Goal: Task Accomplishment & Management: Use online tool/utility

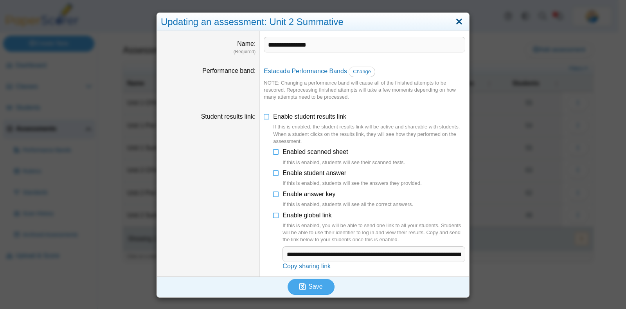
click at [456, 22] on link "Close" at bounding box center [459, 21] width 12 height 13
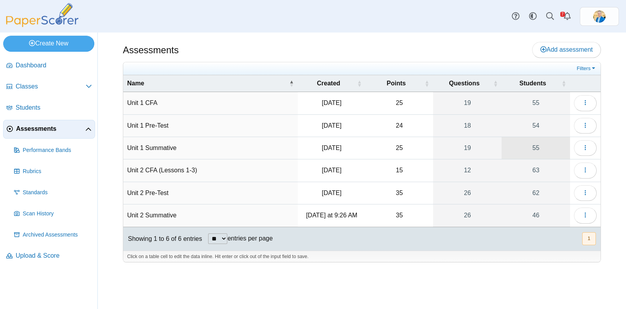
click at [537, 146] on link "55" at bounding box center [536, 148] width 68 height 22
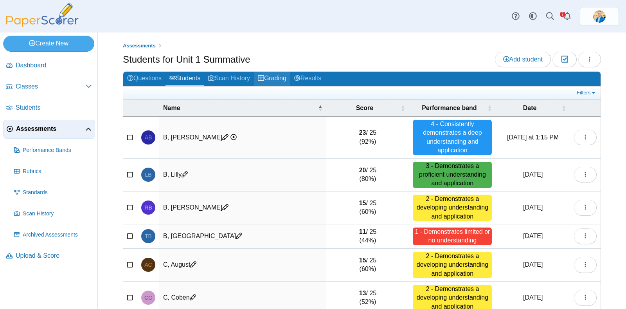
click at [279, 75] on link "Grading" at bounding box center [272, 79] width 36 height 14
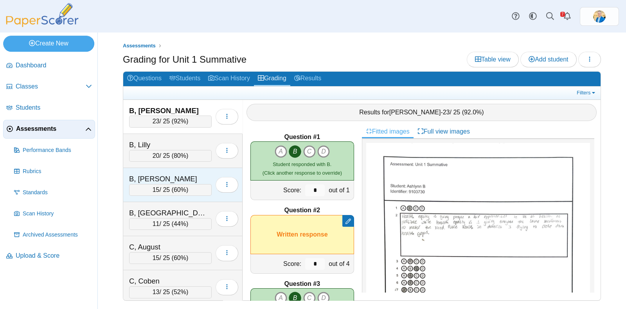
click at [176, 176] on div "B, Rodrigo" at bounding box center [168, 179] width 78 height 10
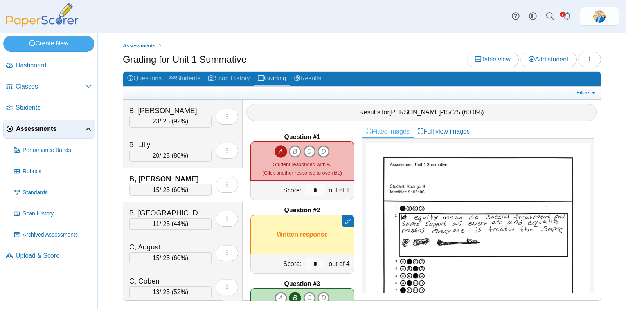
click at [278, 151] on icon "A" at bounding box center [281, 151] width 13 height 13
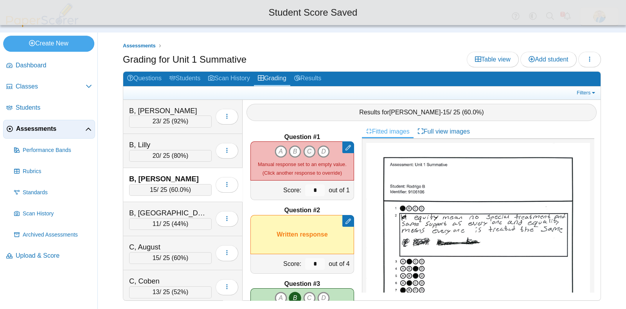
click at [305, 152] on icon "C" at bounding box center [309, 151] width 13 height 13
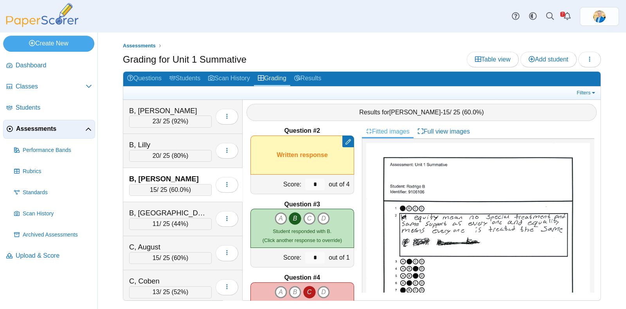
scroll to position [97, 0]
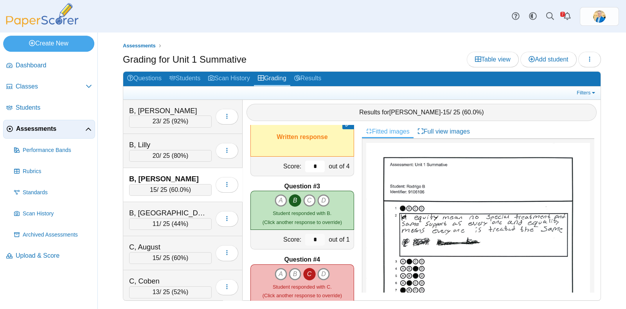
click at [314, 164] on input "*" at bounding box center [315, 166] width 20 height 12
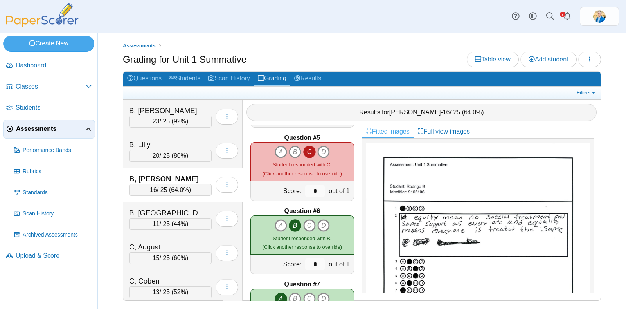
scroll to position [245, 0]
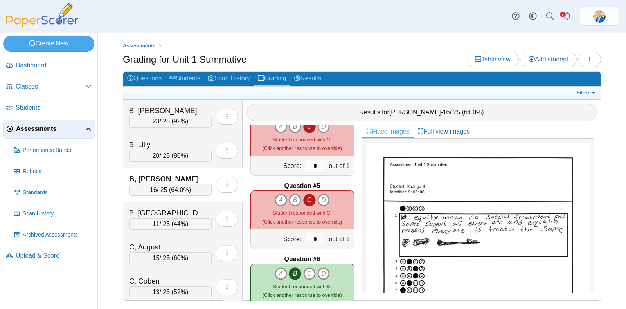
type input "*"
click at [306, 199] on icon "C" at bounding box center [309, 200] width 13 height 13
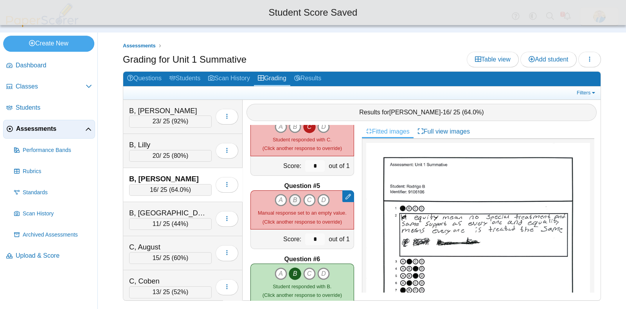
click at [290, 199] on icon "B" at bounding box center [295, 200] width 13 height 13
type input "*"
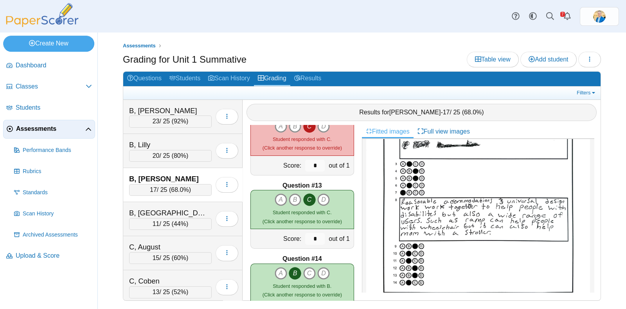
scroll to position [734, 0]
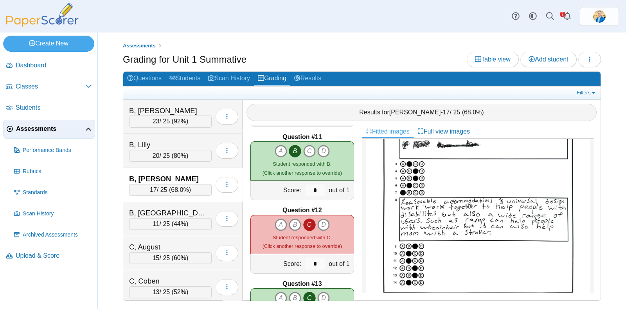
click at [303, 224] on icon "C" at bounding box center [309, 224] width 13 height 13
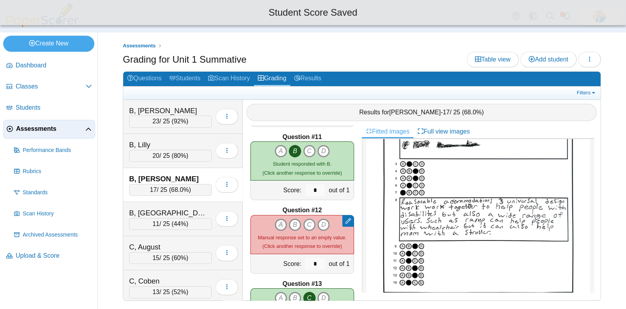
click at [276, 222] on icon "A" at bounding box center [281, 224] width 13 height 13
type input "*"
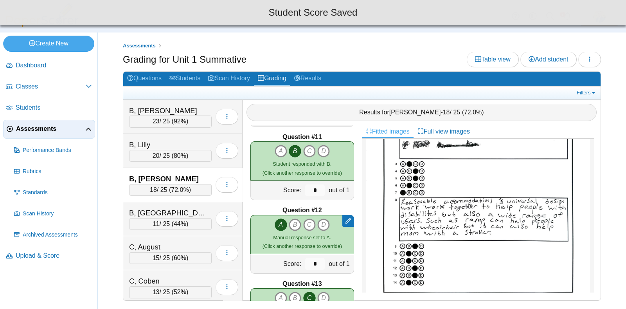
scroll to position [930, 0]
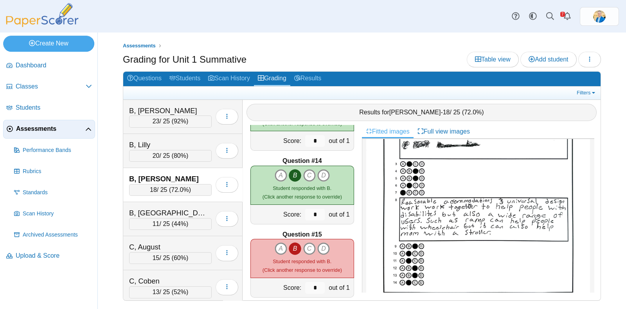
click at [293, 243] on icon "B" at bounding box center [295, 248] width 13 height 13
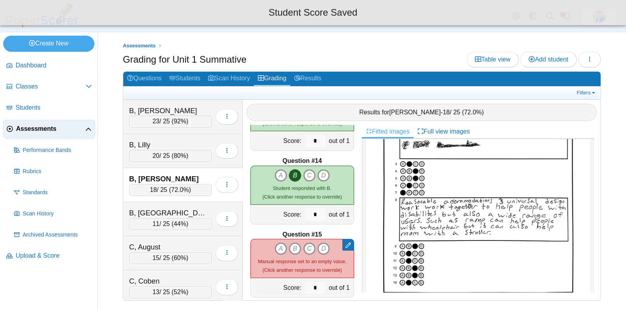
click at [309, 248] on icon "C" at bounding box center [309, 248] width 13 height 13
type input "*"
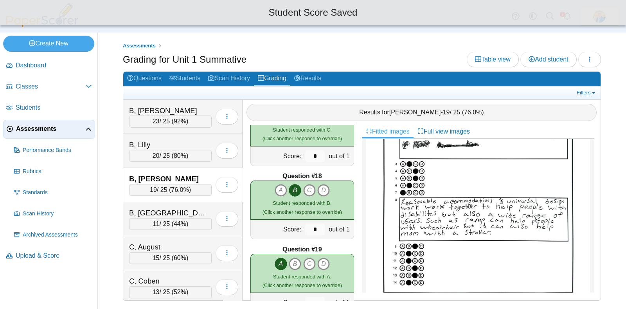
scroll to position [1234, 0]
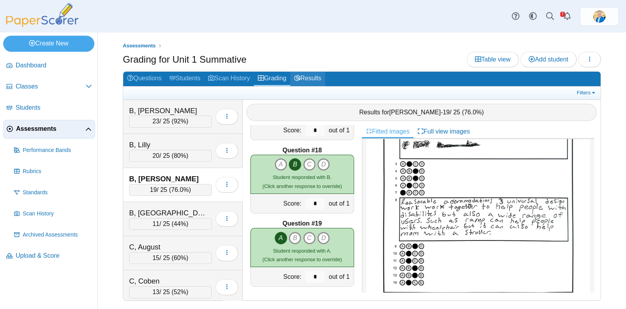
click at [315, 79] on link "Results" at bounding box center [307, 79] width 35 height 14
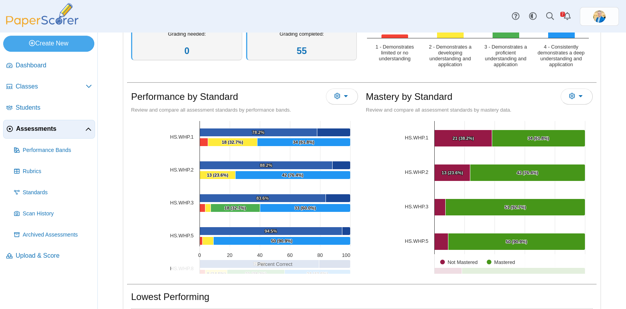
scroll to position [195, 0]
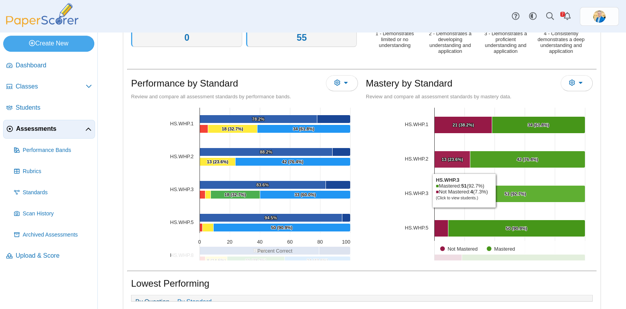
click at [494, 192] on Mastered "[object Object], 51. Mastered." at bounding box center [516, 194] width 140 height 17
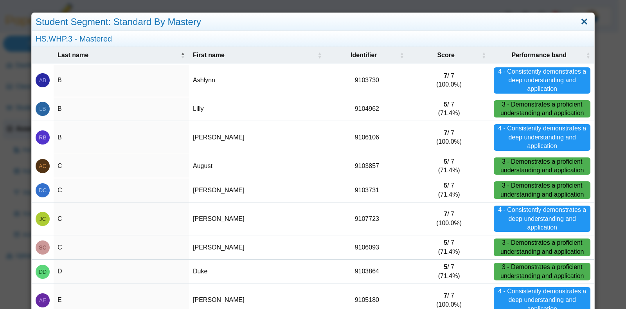
click at [579, 22] on link "Close" at bounding box center [585, 21] width 12 height 13
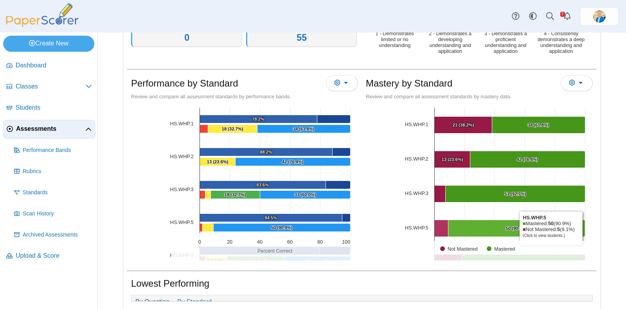
scroll to position [39, 0]
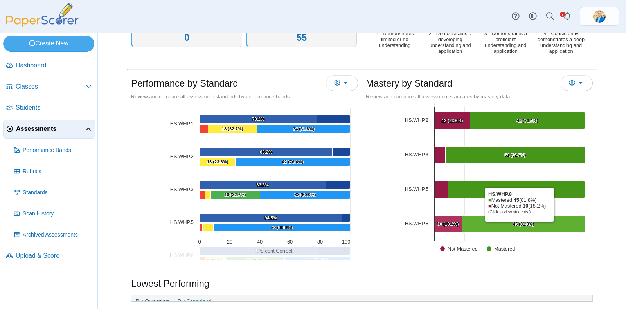
click at [517, 222] on text "45 (81.8%) ​ 45 (81.8%)" at bounding box center [524, 224] width 22 height 5
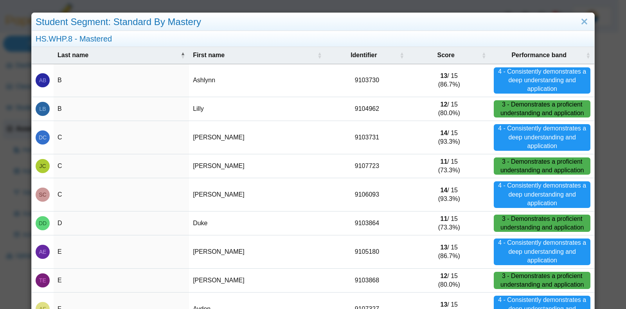
scroll to position [97, 0]
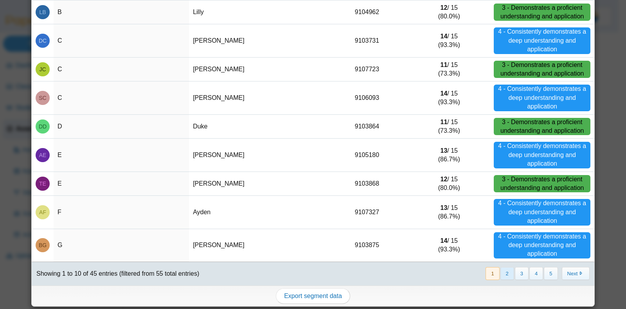
click at [501, 270] on button "2" at bounding box center [508, 273] width 14 height 13
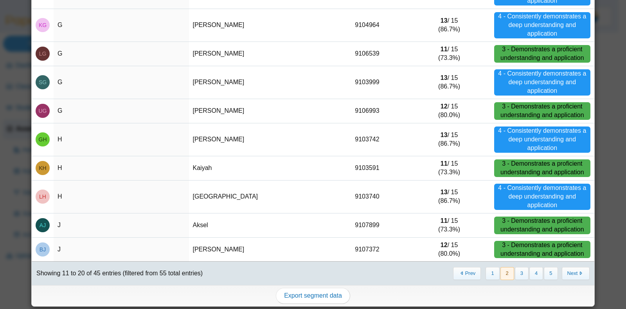
scroll to position [0, 0]
click at [486, 272] on button "1" at bounding box center [493, 273] width 14 height 13
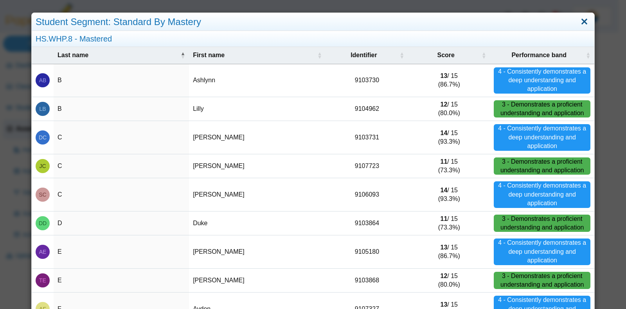
click at [579, 20] on link "Close" at bounding box center [585, 21] width 12 height 13
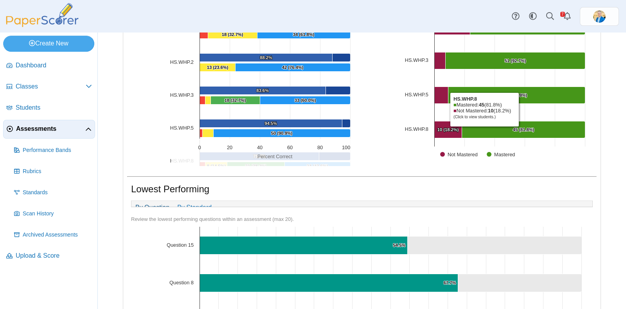
scroll to position [232, 0]
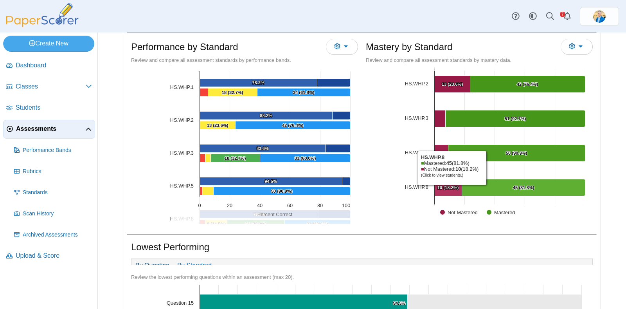
click at [448, 185] on text "10 (18.2%) ​ 10 (18.2%)" at bounding box center [449, 187] width 22 height 5
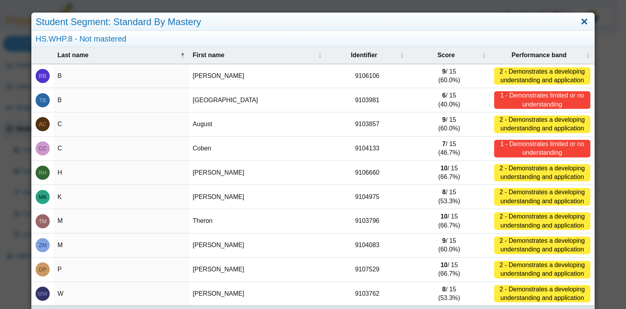
click at [579, 22] on link "Close" at bounding box center [585, 21] width 12 height 13
